Goal: Task Accomplishment & Management: Use online tool/utility

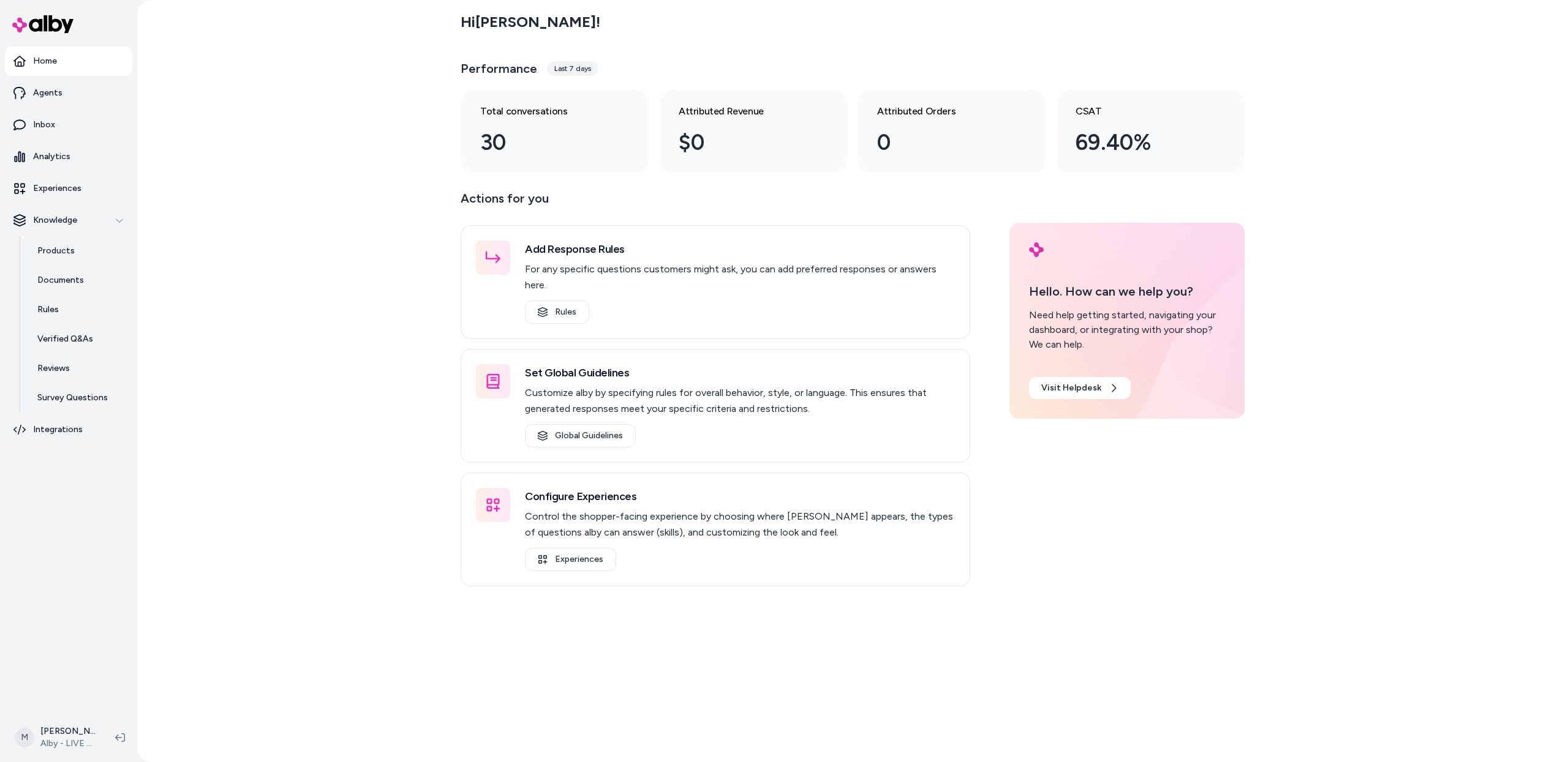
click at [1143, 37] on div "Hi [PERSON_NAME] !" at bounding box center [853, 22] width 784 height 34
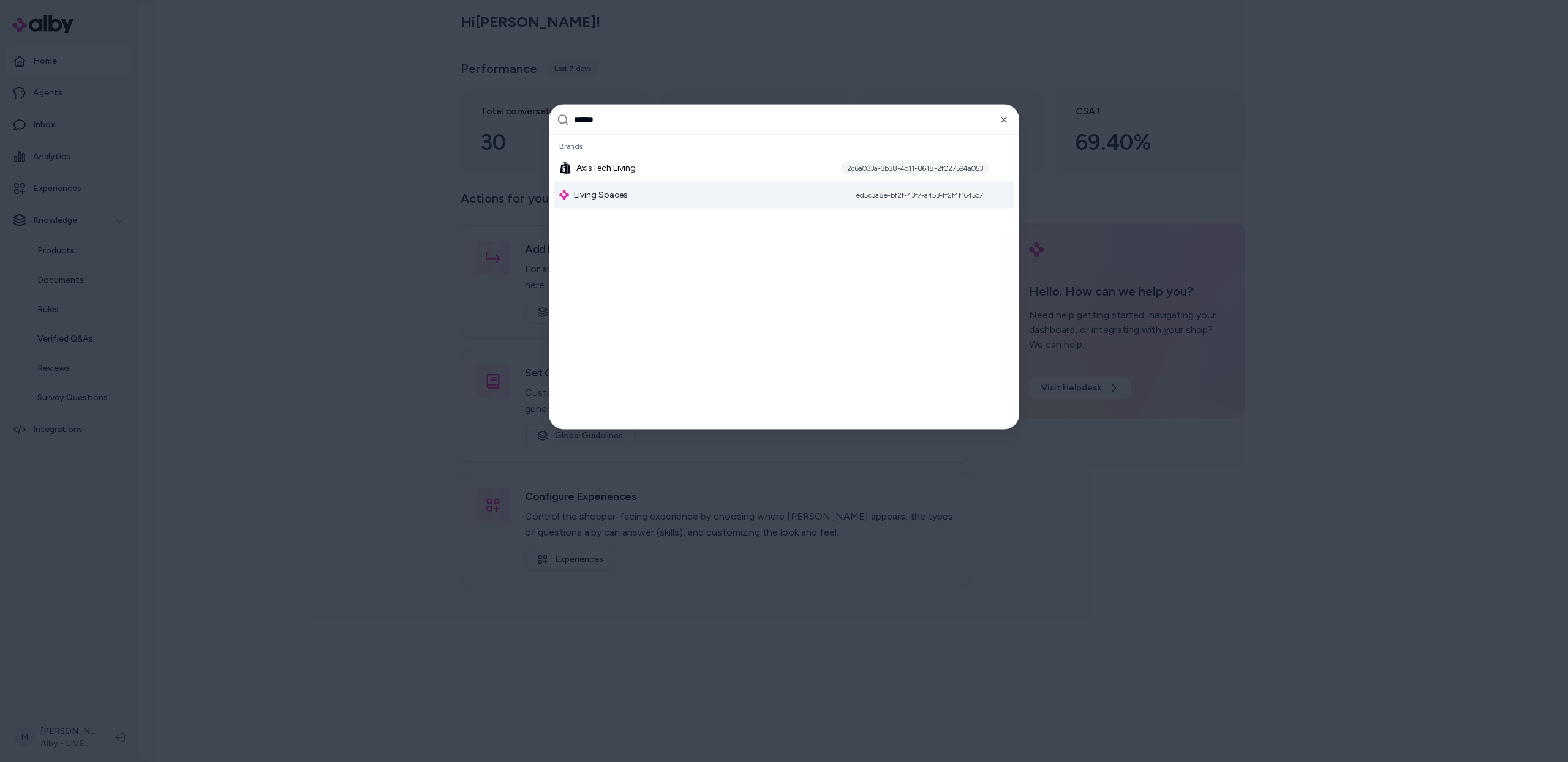
type input "******"
click at [824, 191] on div "Living Spaces ed5c3a8e-bf2f-43f7-a453-ff2f4f1645c7" at bounding box center [784, 194] width 460 height 27
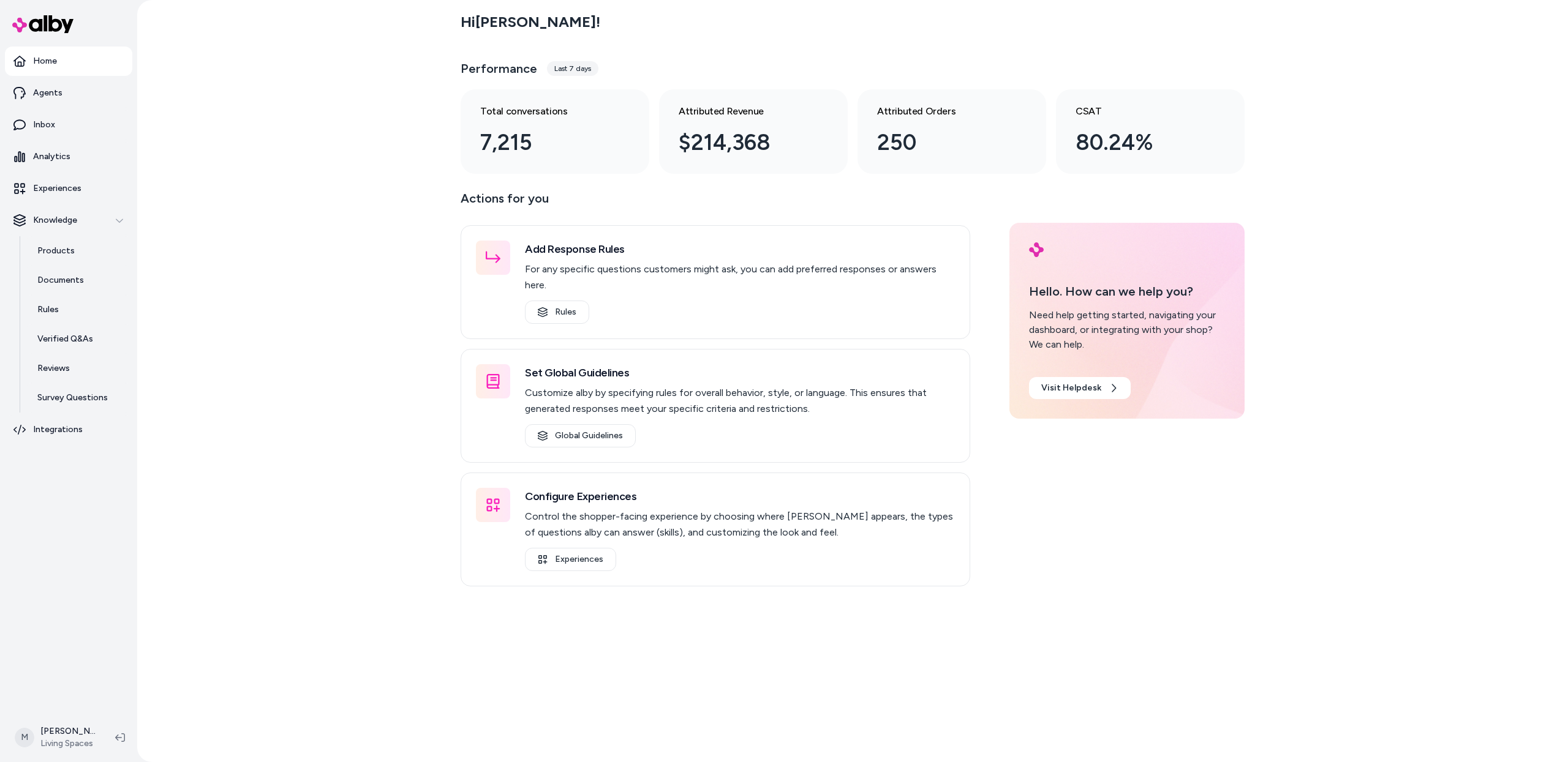
click at [264, 174] on div "Hi [PERSON_NAME] ! Performance Last 7 days Total conversations 7,215 Attributed…" at bounding box center [853, 381] width 1431 height 762
click at [75, 320] on link "Rules" at bounding box center [79, 310] width 107 height 29
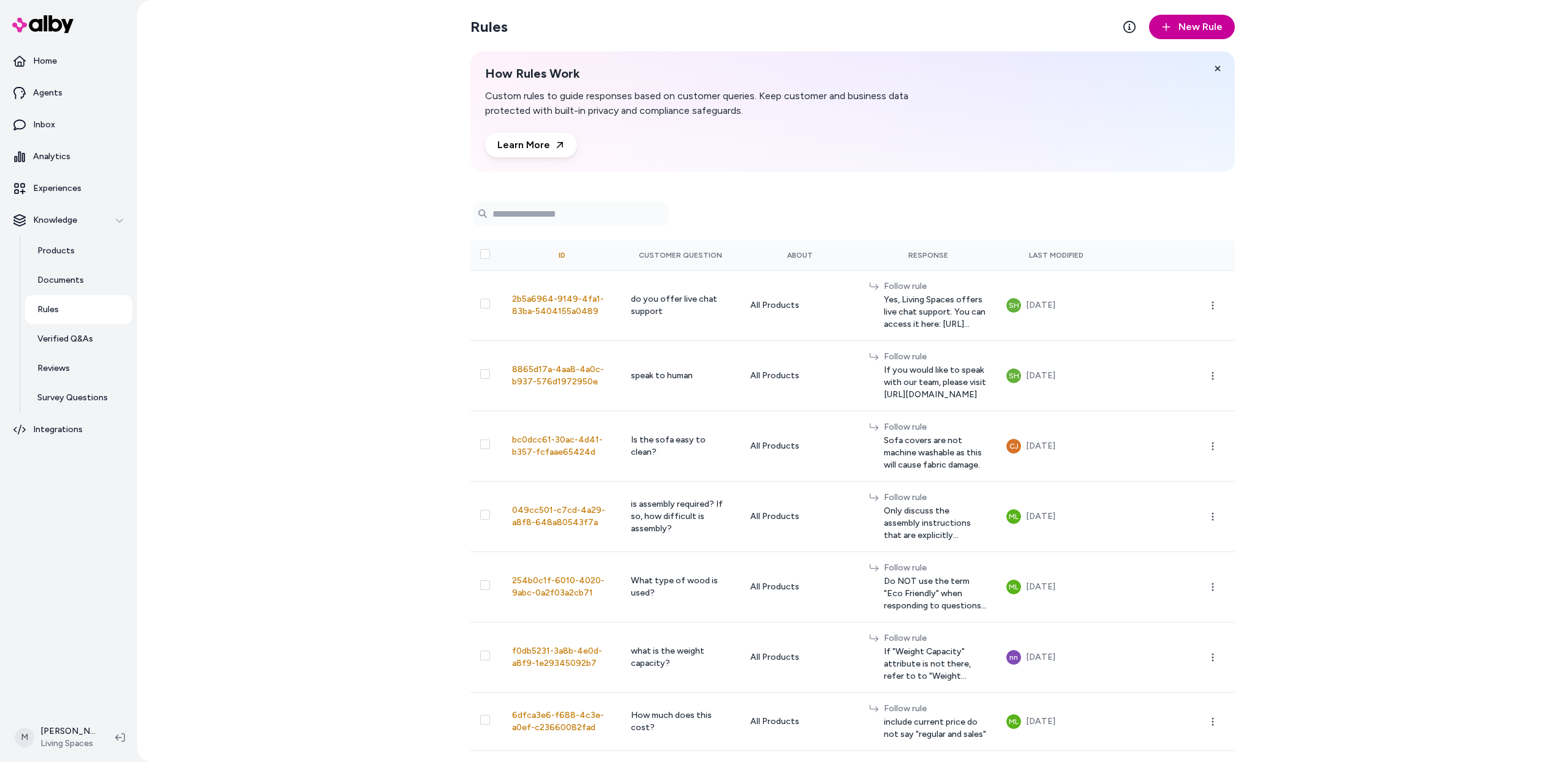
click at [1184, 20] on span "New Rule" at bounding box center [1200, 27] width 44 height 15
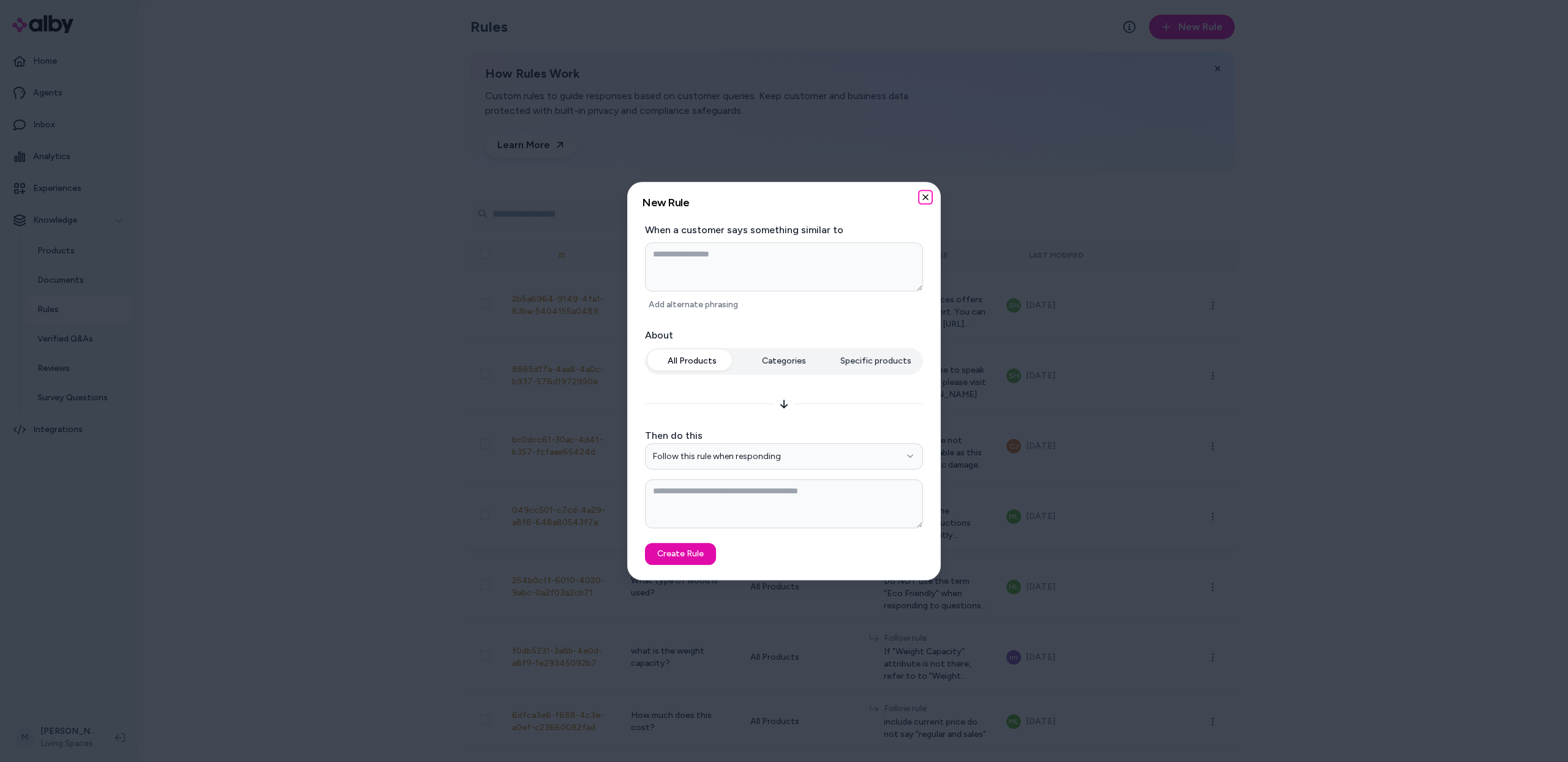
click at [928, 198] on icon "button" at bounding box center [925, 197] width 10 height 10
type textarea "*"
